Goal: Find specific page/section: Find specific page/section

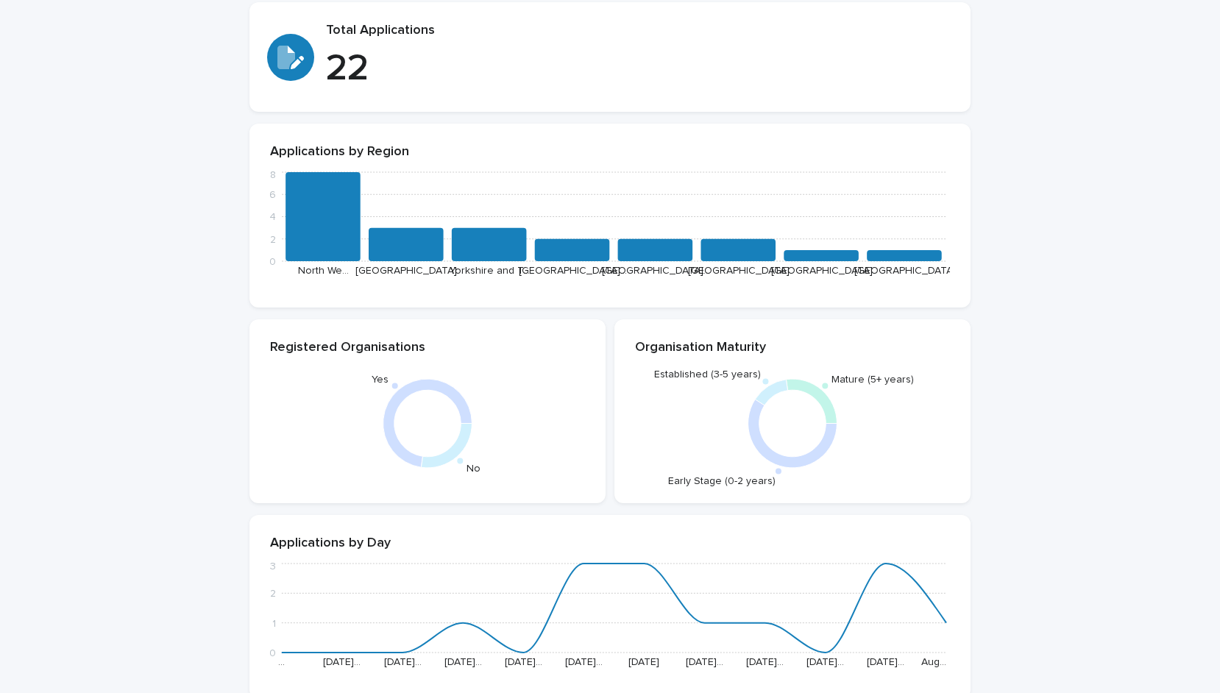
scroll to position [209, 0]
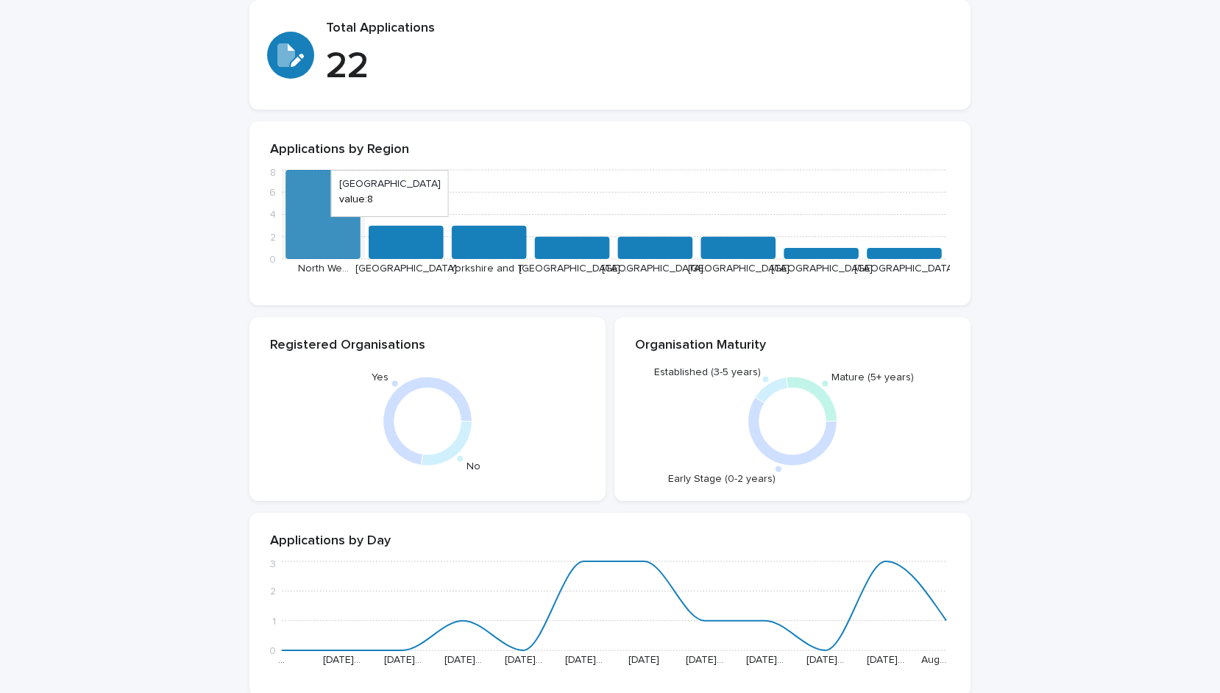
click at [325, 223] on icon at bounding box center [323, 214] width 75 height 89
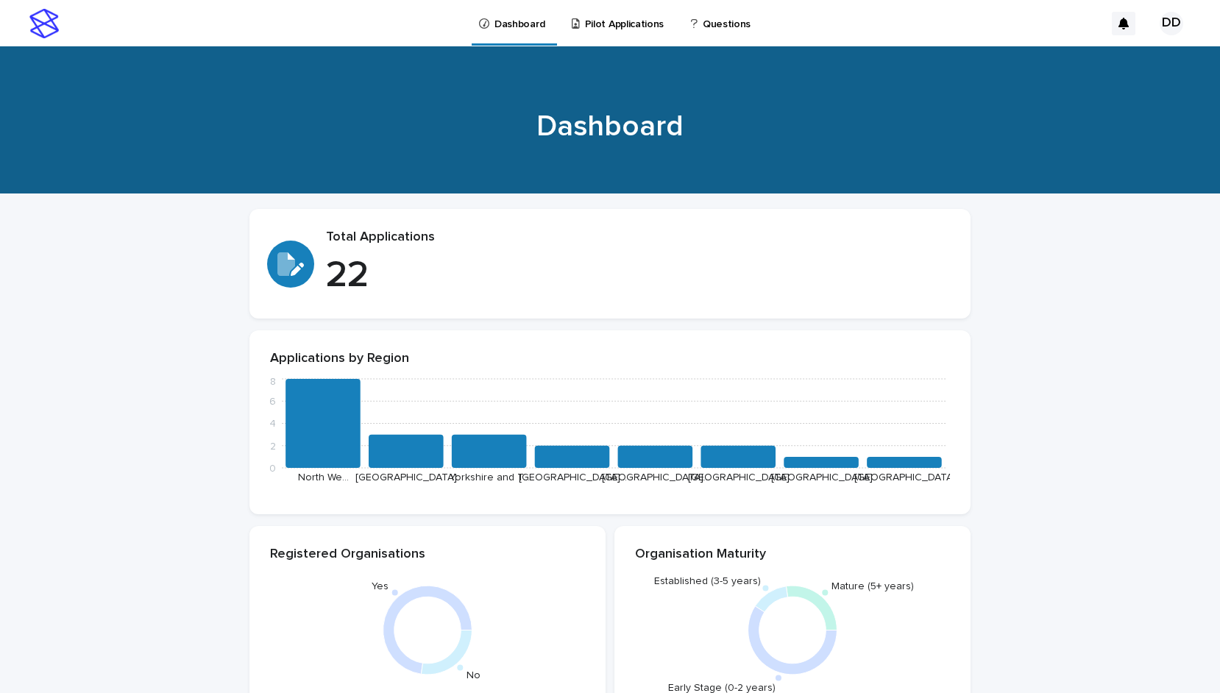
scroll to position [0, 0]
click at [611, 27] on p "Pilot Applications" at bounding box center [624, 15] width 79 height 31
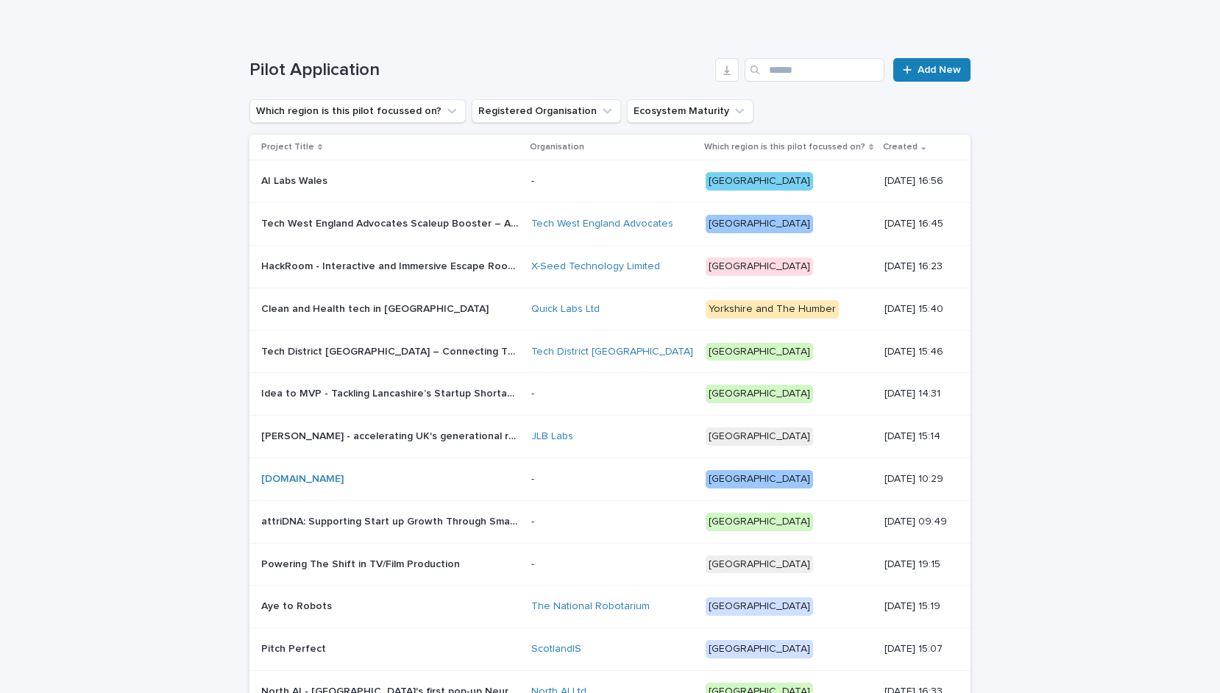
scroll to position [174, 0]
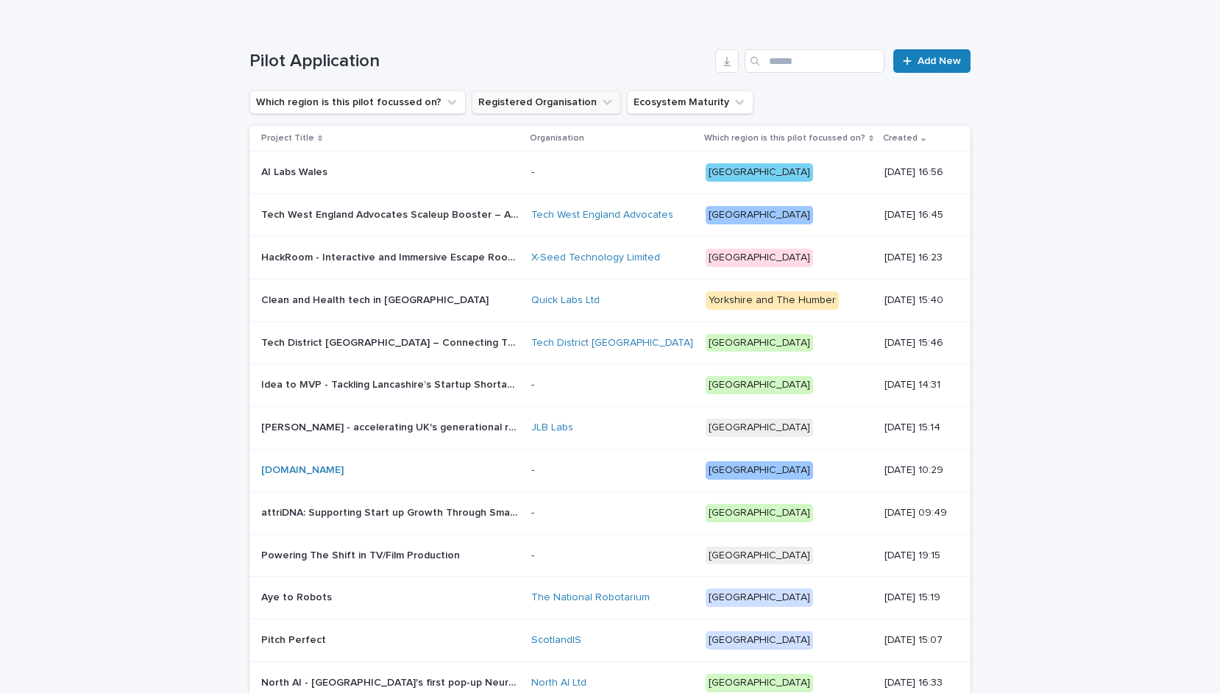
click at [506, 93] on button "Registered Organisation" at bounding box center [546, 103] width 149 height 24
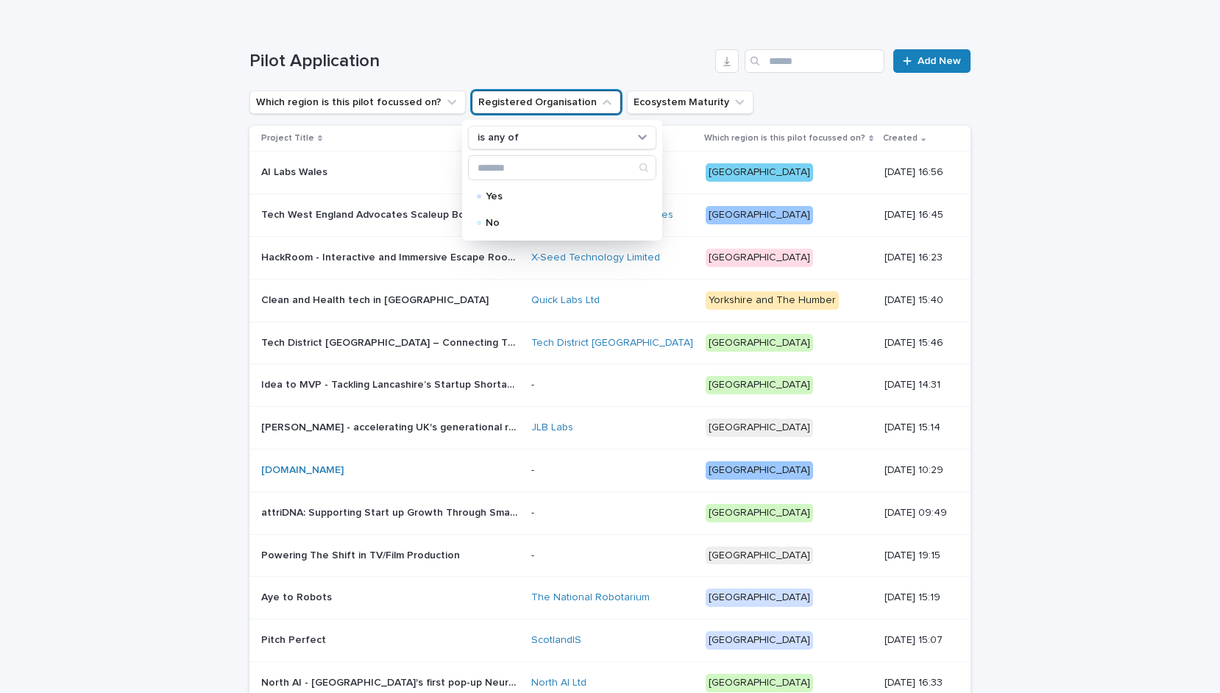
click at [506, 93] on button "Registered Organisation" at bounding box center [546, 103] width 149 height 24
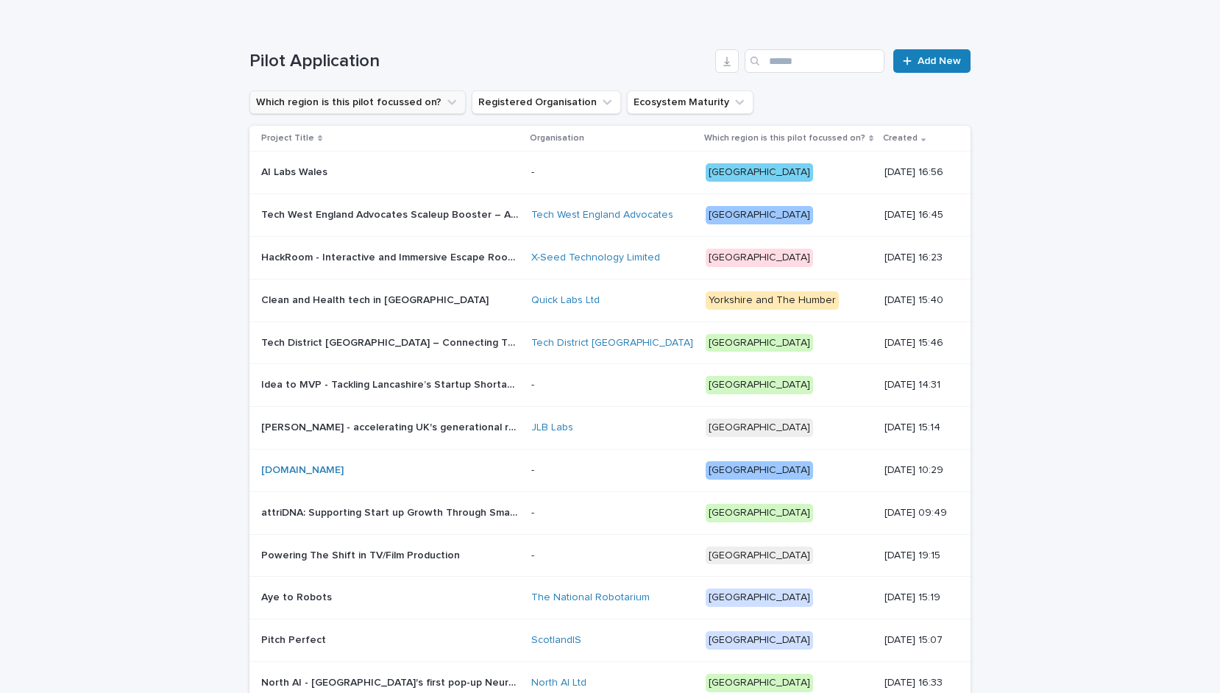
click at [413, 107] on button "Which region is this pilot focussed on?" at bounding box center [358, 103] width 216 height 24
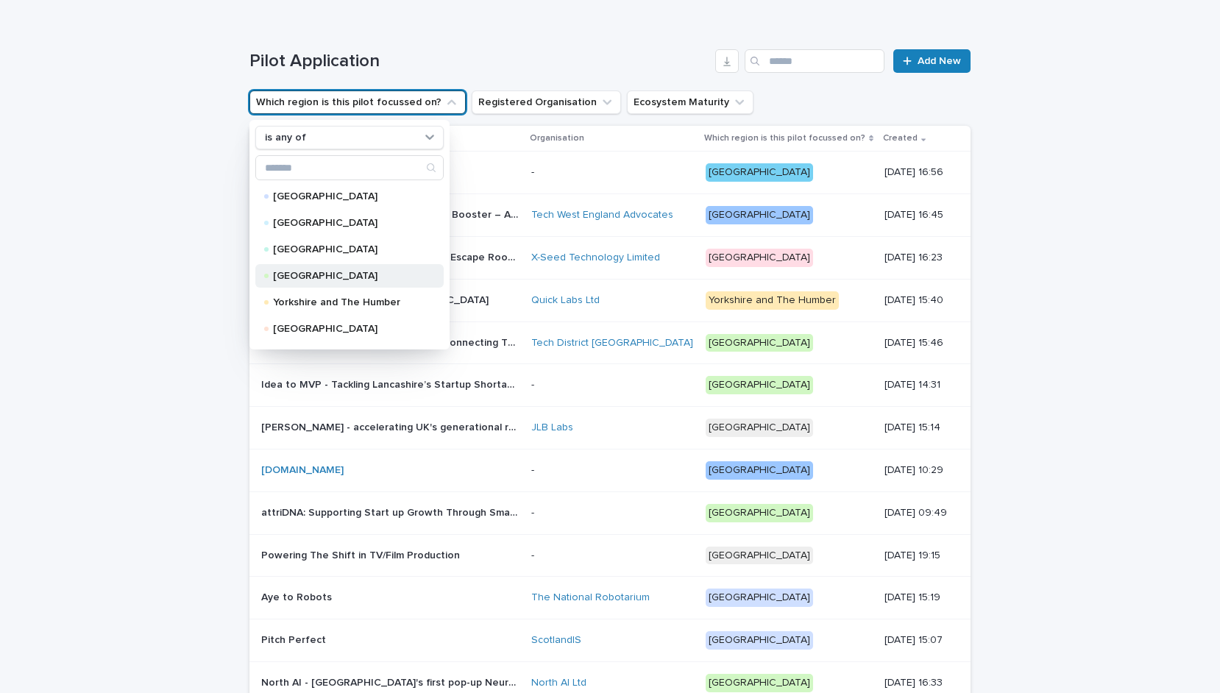
click at [329, 270] on div "[GEOGRAPHIC_DATA]" at bounding box center [349, 276] width 188 height 24
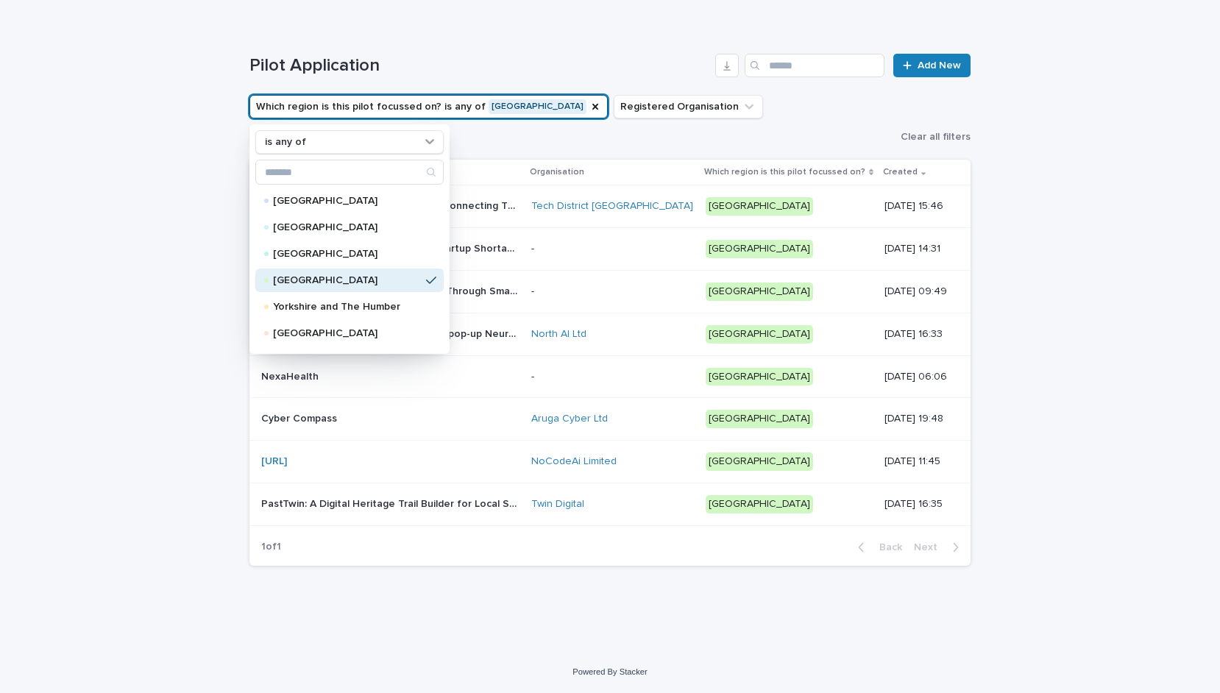
scroll to position [135, 0]
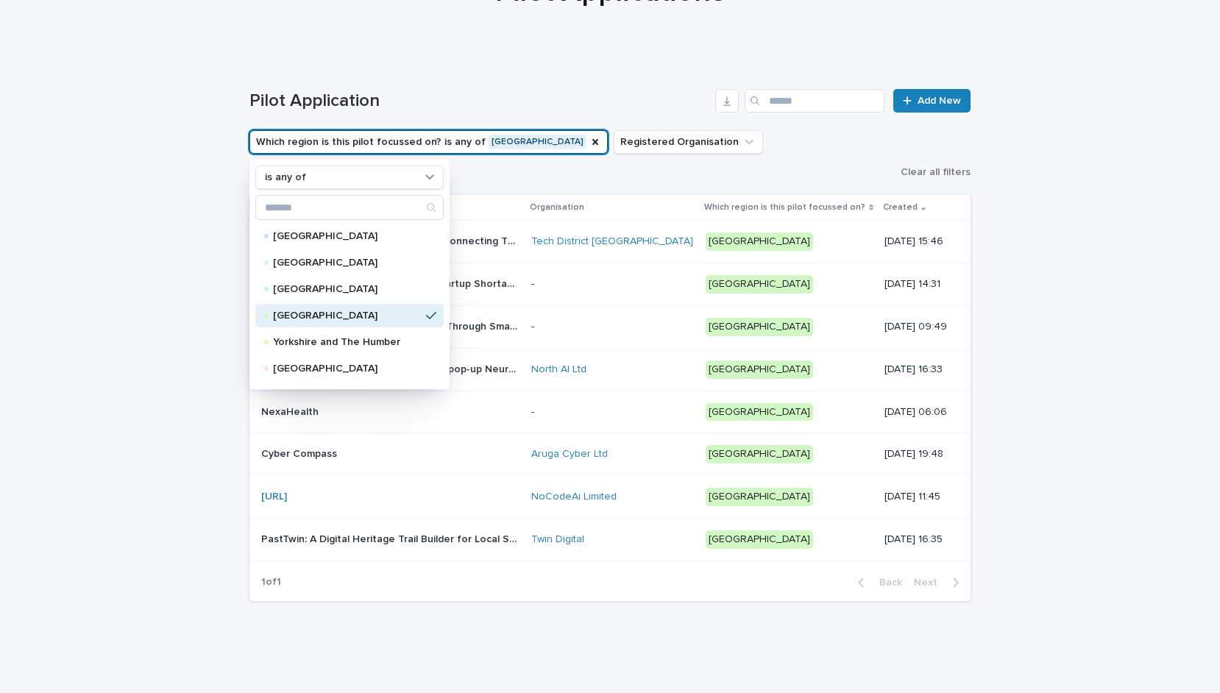
click at [993, 227] on div "Loading... Saving… Loading... Saving… Pilot Application Add New Which region is…" at bounding box center [610, 373] width 1220 height 627
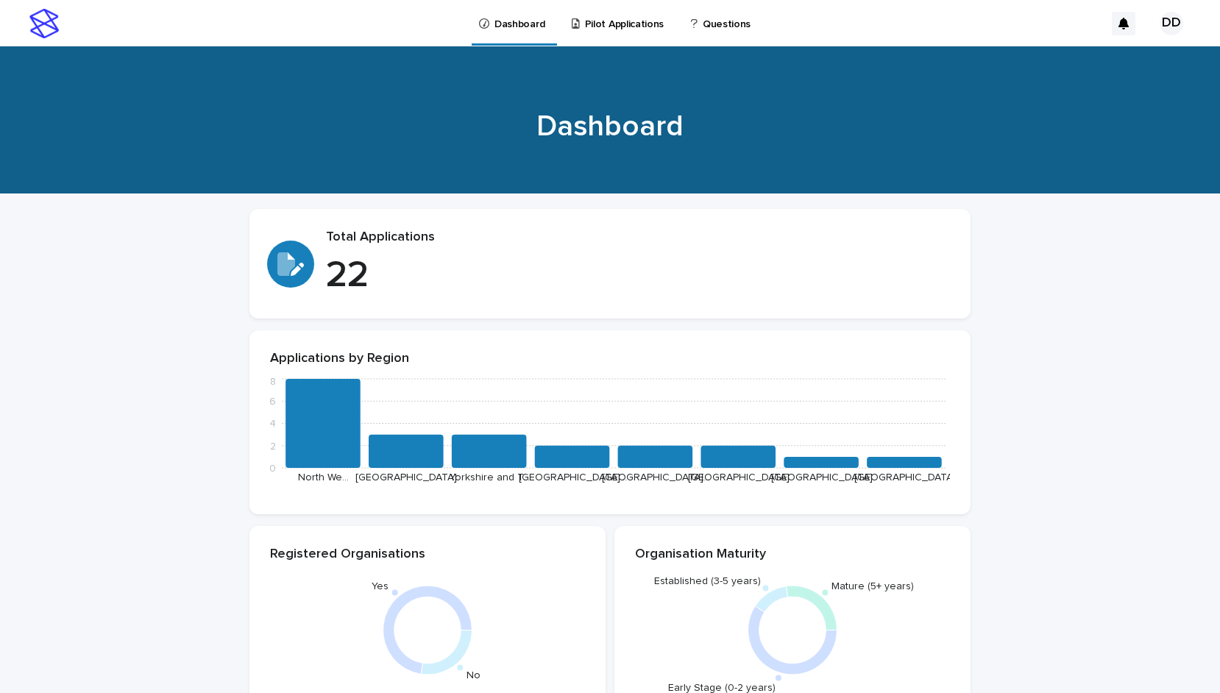
click at [615, 29] on p "Pilot Applications" at bounding box center [624, 15] width 79 height 31
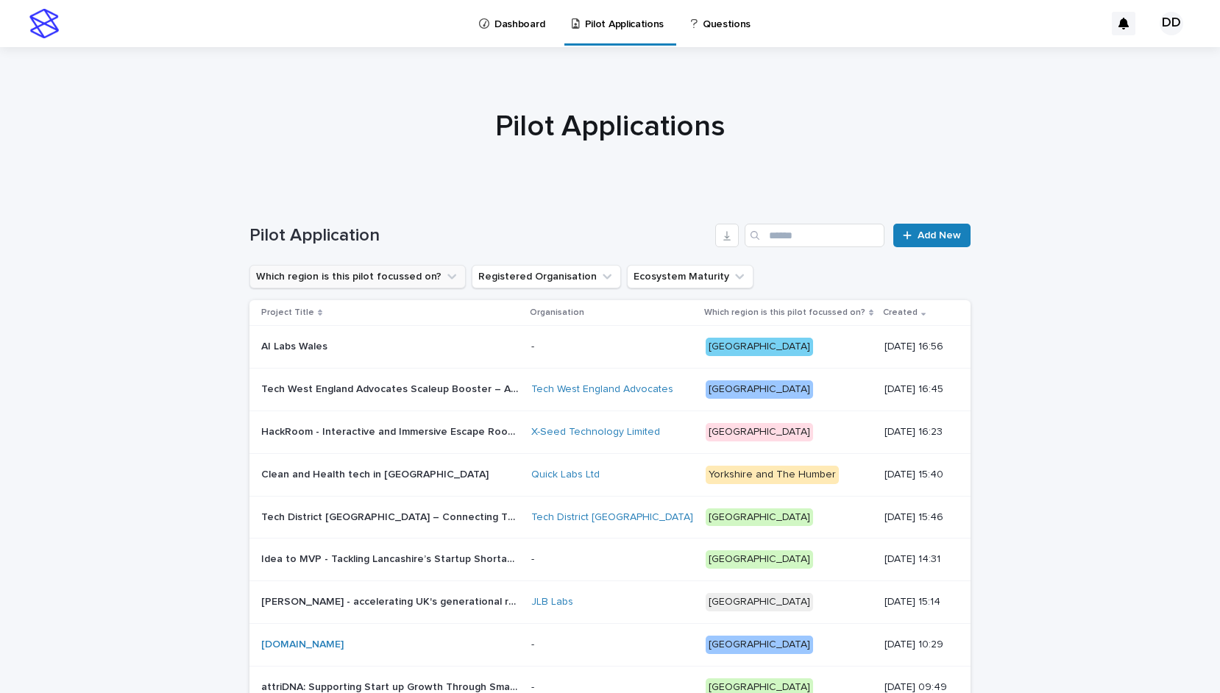
click at [448, 275] on icon "Which region is this pilot focussed on?" at bounding box center [452, 277] width 9 height 5
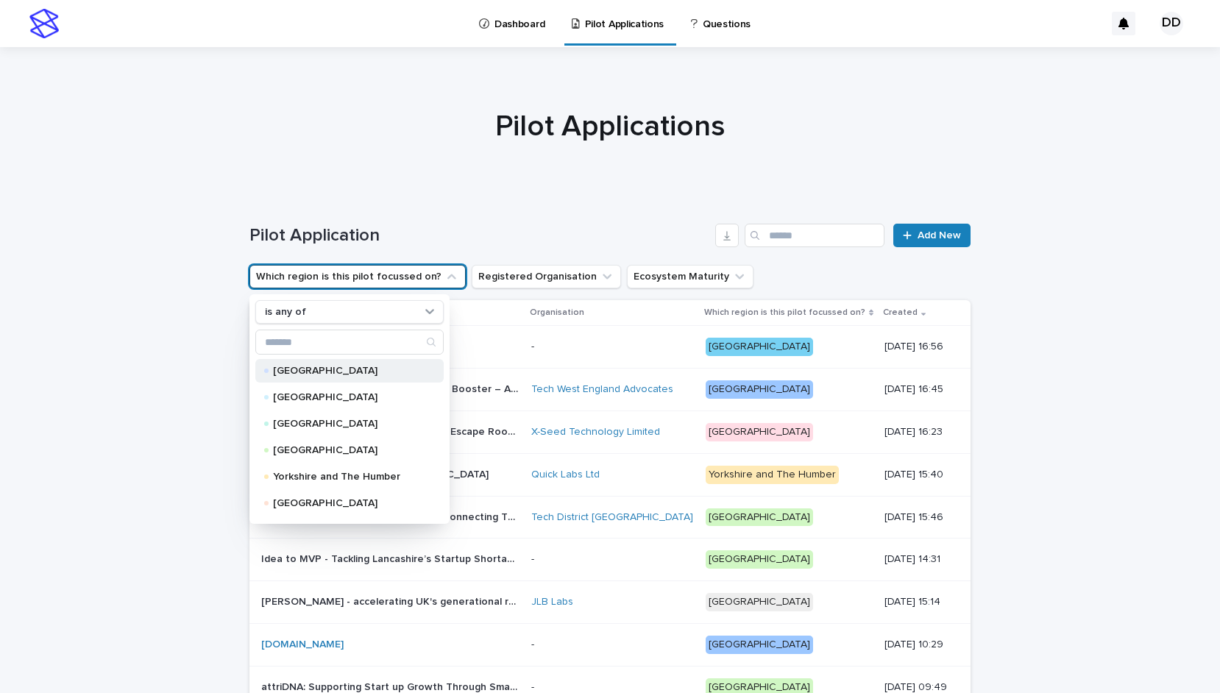
click at [303, 375] on p "[GEOGRAPHIC_DATA]" at bounding box center [346, 371] width 147 height 10
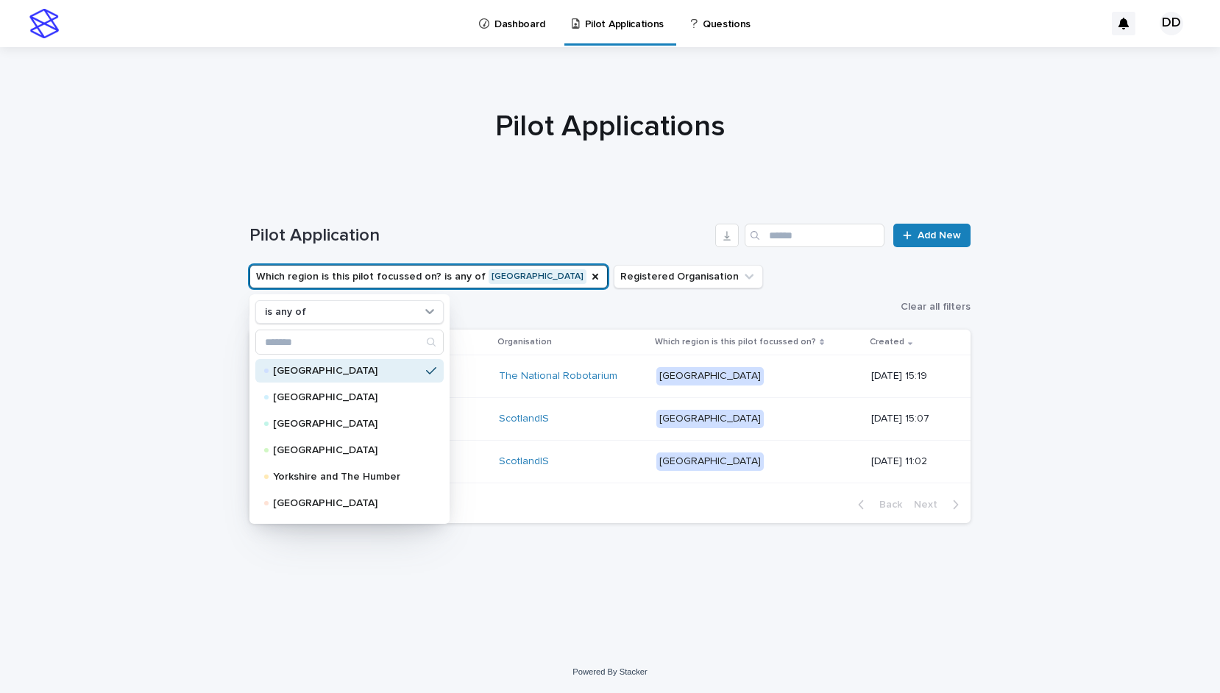
click at [750, 505] on div "Loading... Saving… Loading... Saving… Pilot Application Add New Which region is…" at bounding box center [610, 404] width 736 height 420
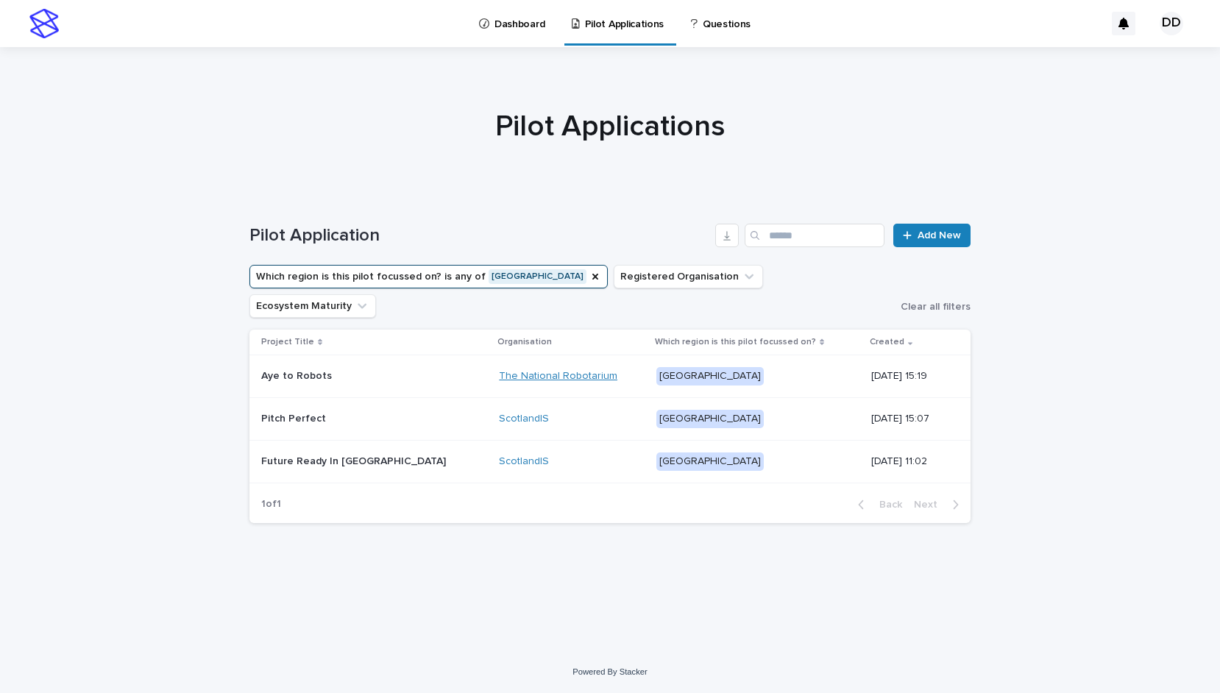
click at [517, 370] on link "The National Robotarium" at bounding box center [558, 376] width 119 height 13
click at [590, 274] on icon "Which region is this pilot focussed on?" at bounding box center [596, 277] width 12 height 12
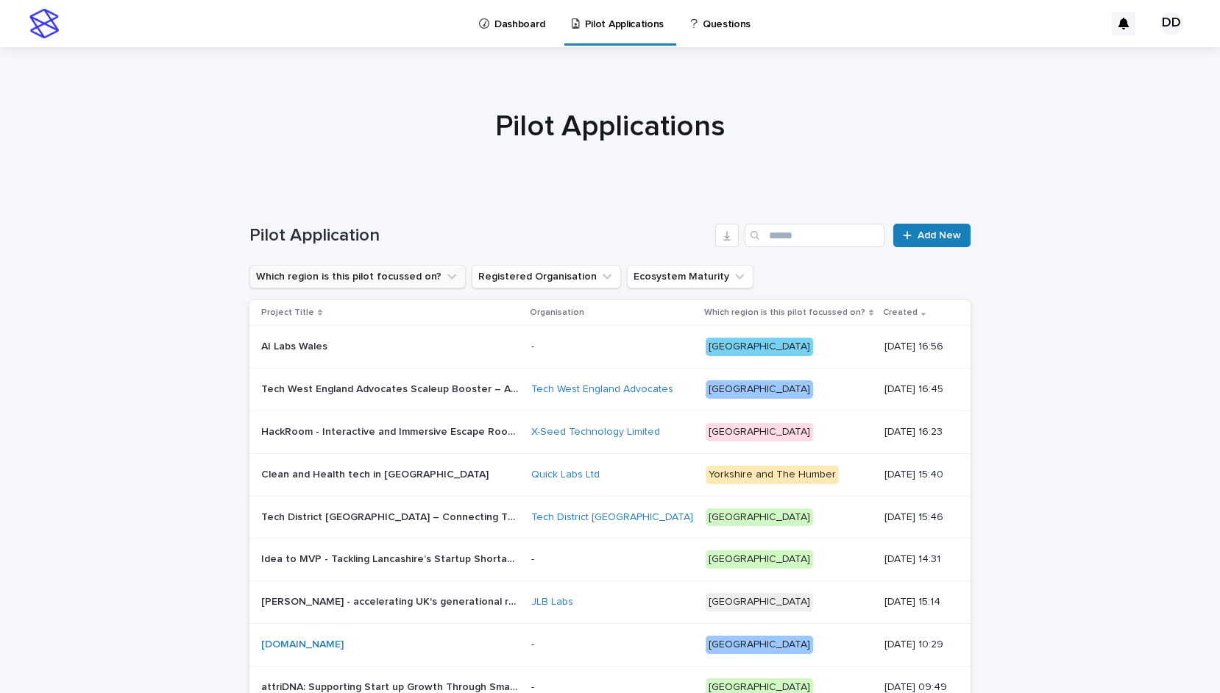
click at [519, 25] on p "Dashboard" at bounding box center [520, 15] width 50 height 31
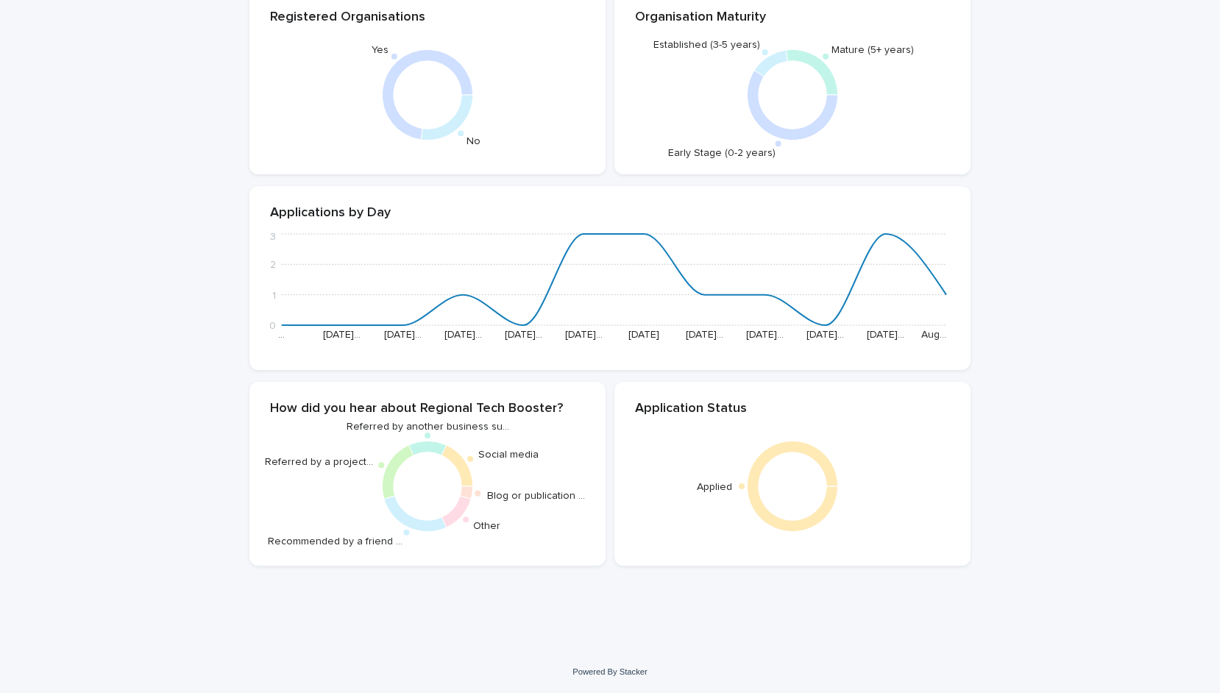
scroll to position [535, 0]
